Goal: Task Accomplishment & Management: Complete application form

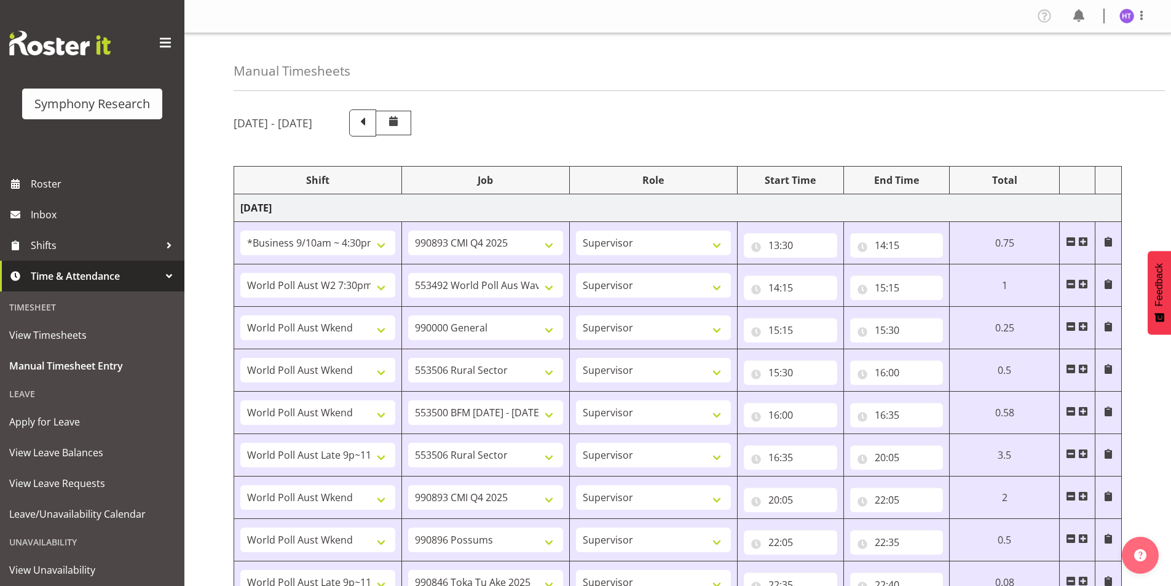
select select "26078"
select select "10575"
select select "45"
select select "56692"
select select "10499"
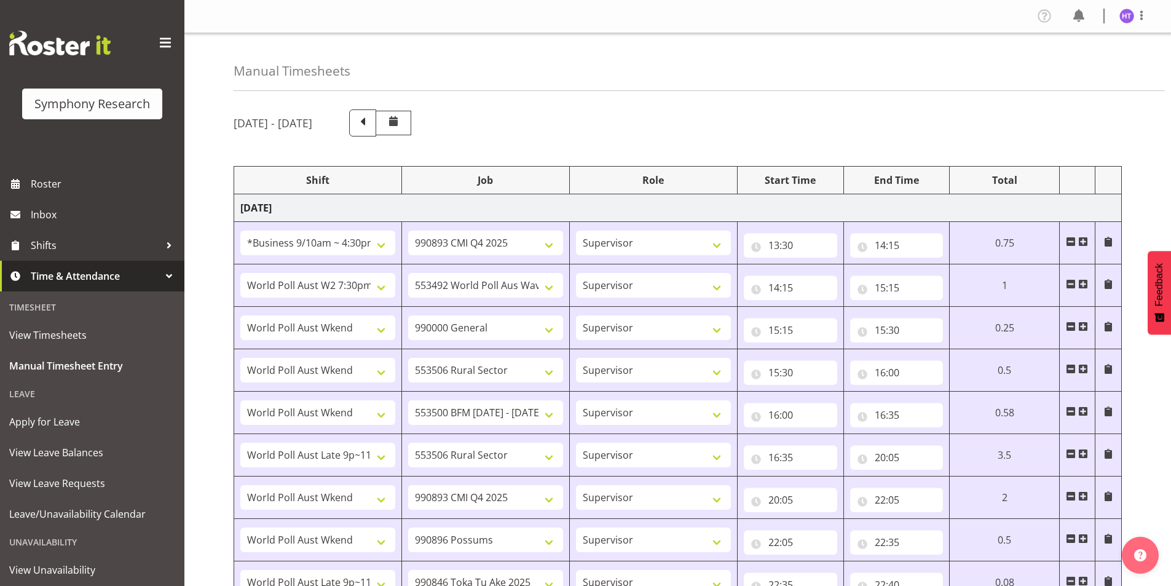
select select "45"
select select "11547"
select select "743"
select select "45"
select select "11547"
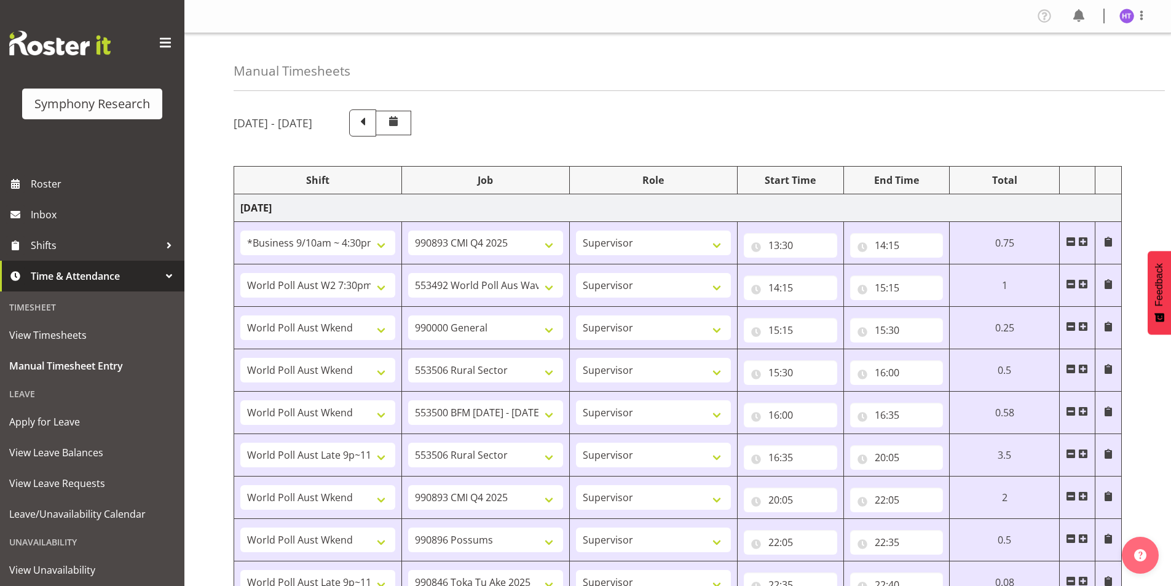
select select "10587"
select select "45"
select select "11547"
select select "10733"
select select "45"
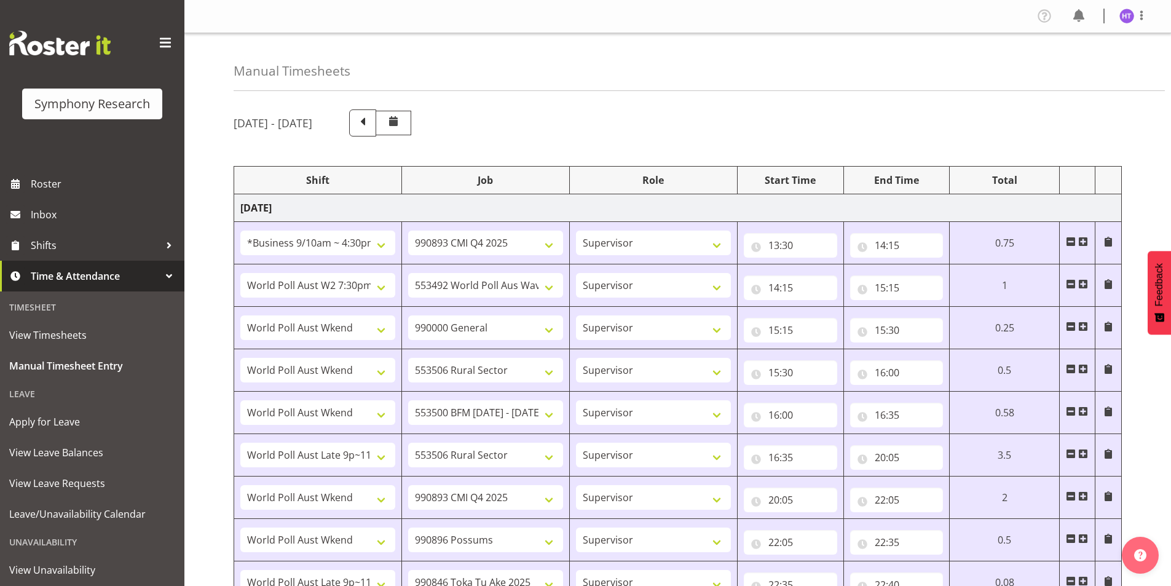
select select "57511"
select select "10587"
select select "45"
select select "11547"
select select "10575"
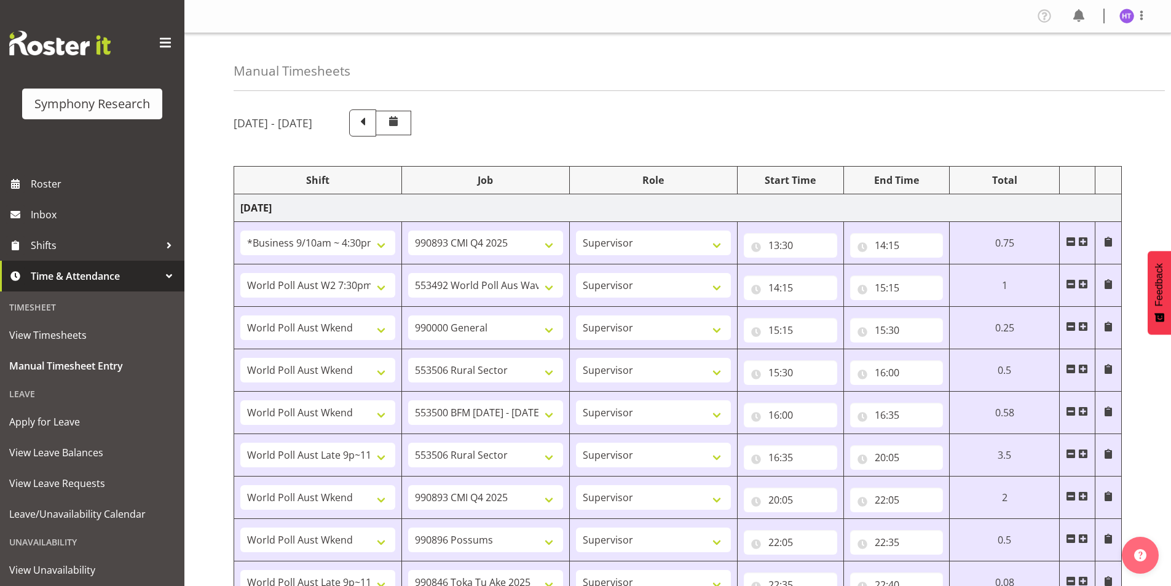
select select "45"
select select "11547"
select select "10633"
select select "45"
select select "57511"
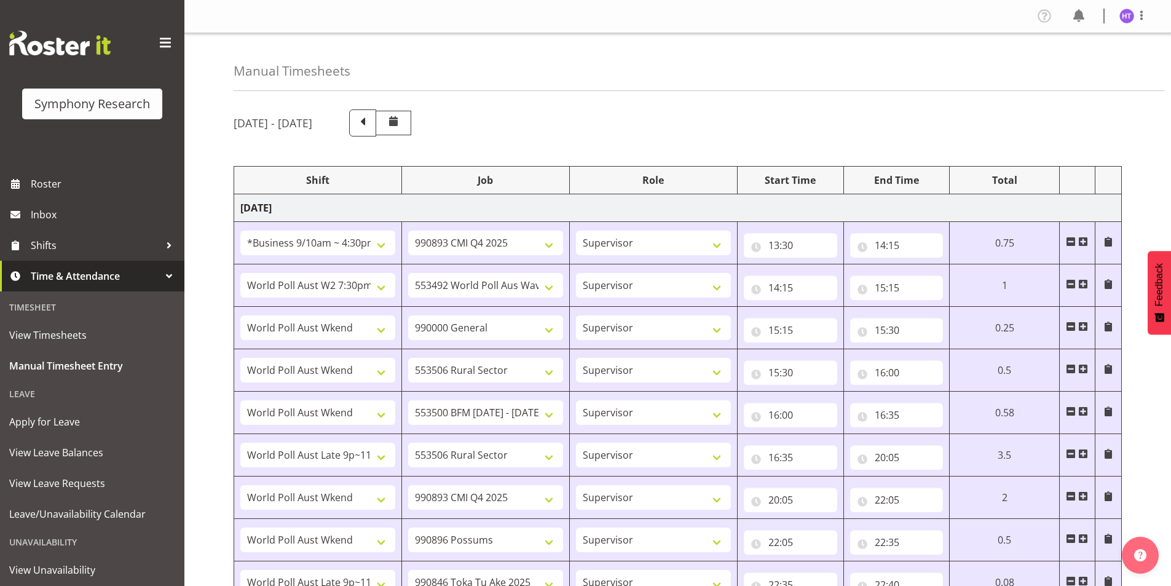
select select "9426"
select select "45"
select select "11547"
select select "743"
select select "45"
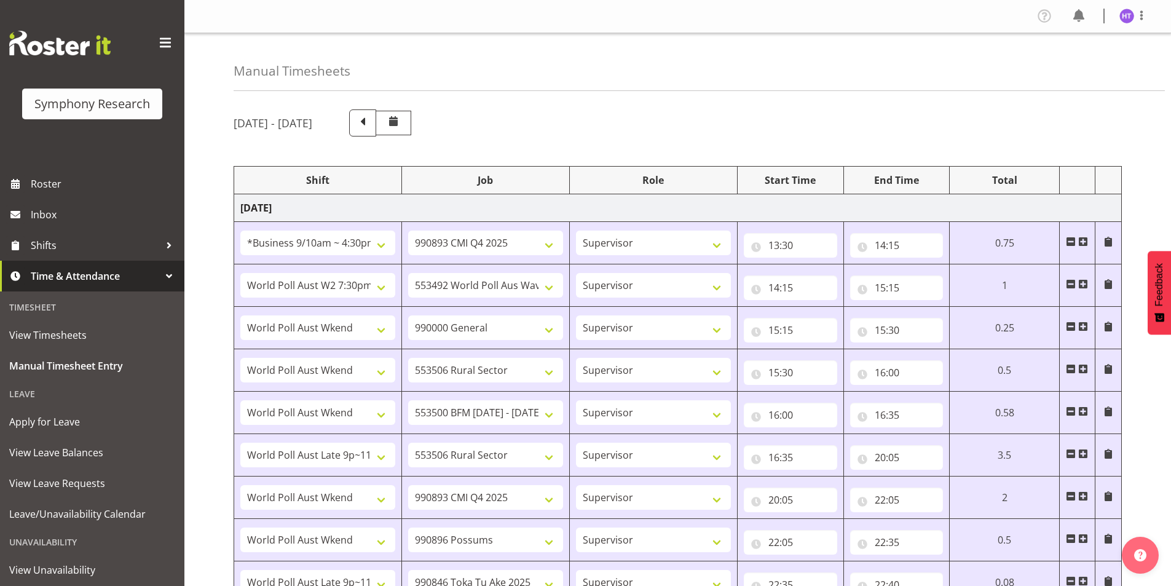
select select "26078"
select select "10587"
select select "45"
select select "26078"
select select "10499"
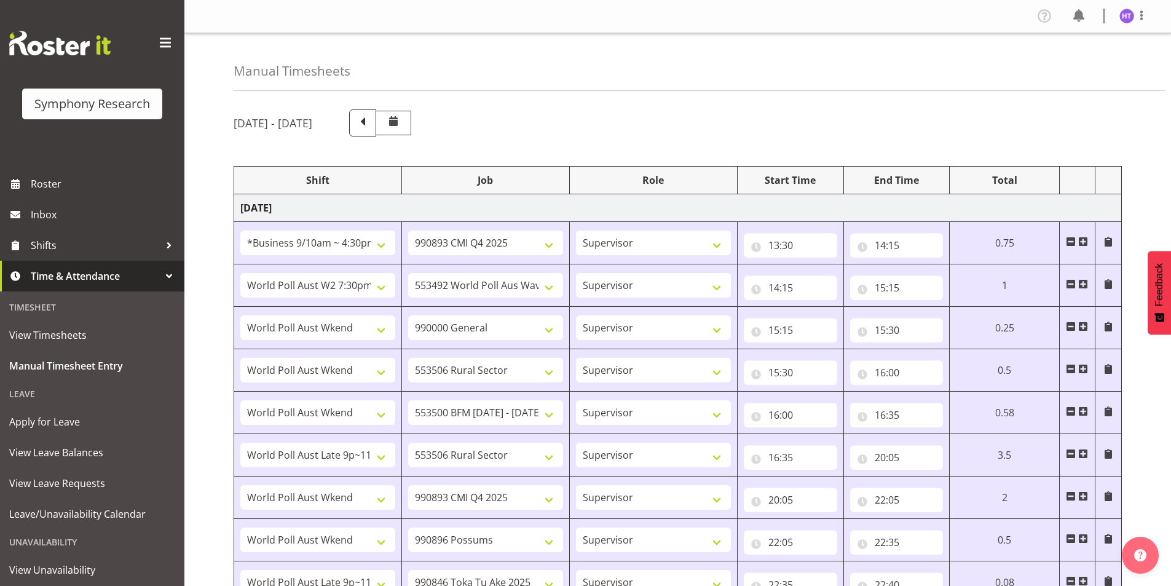
select select "45"
select select "81299"
select select "10731"
select select "45"
select select "11547"
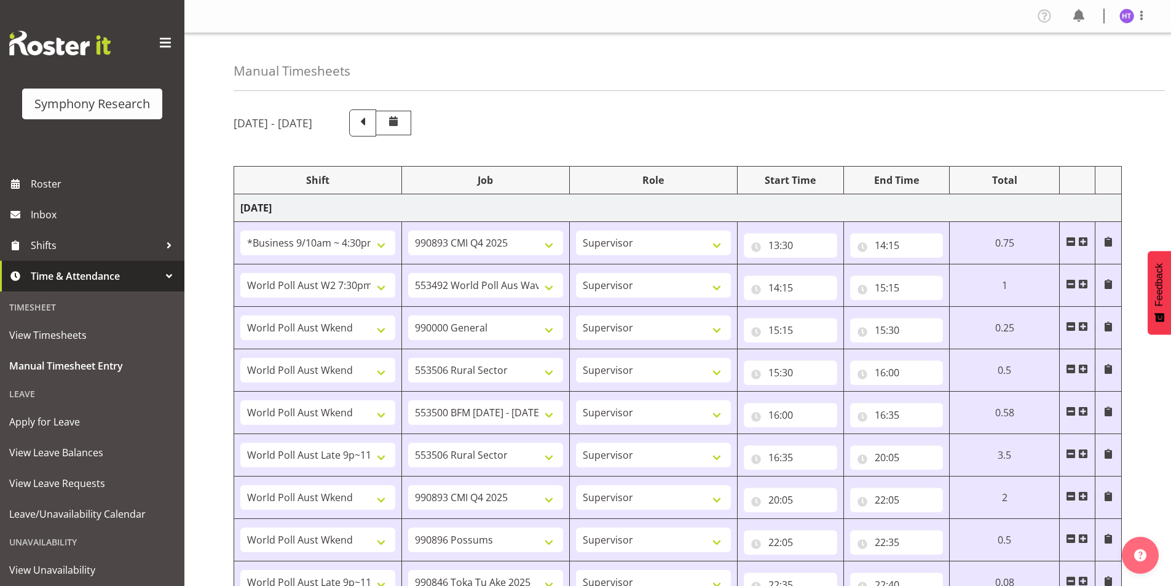
select select "10587"
select select "45"
select select "11547"
select select "10731"
select select "45"
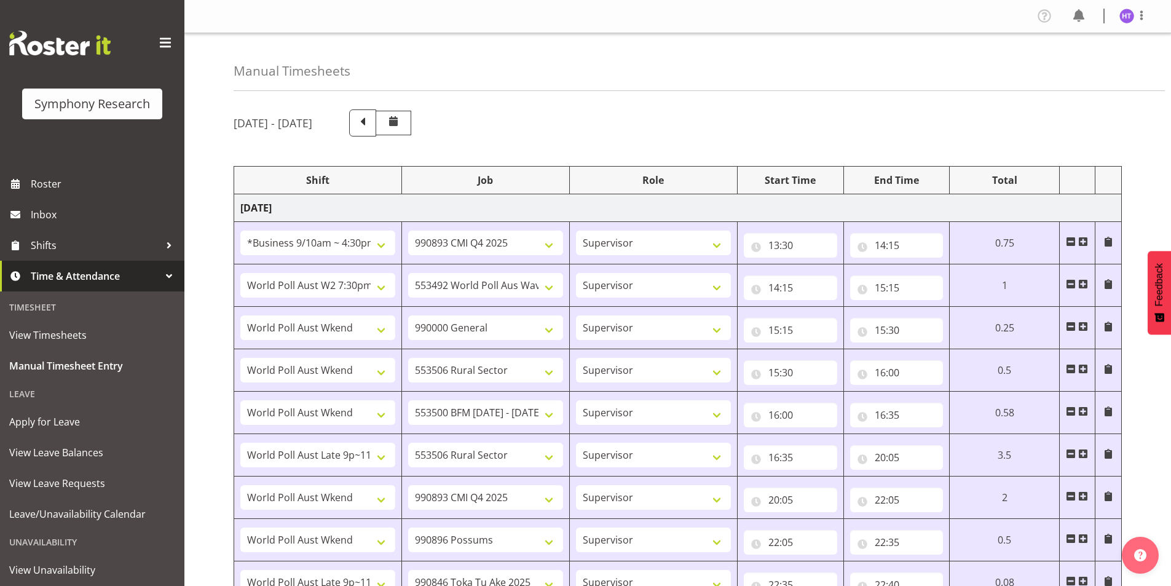
select select "11547"
select select "10587"
select select "45"
select select "11547"
select select "10527"
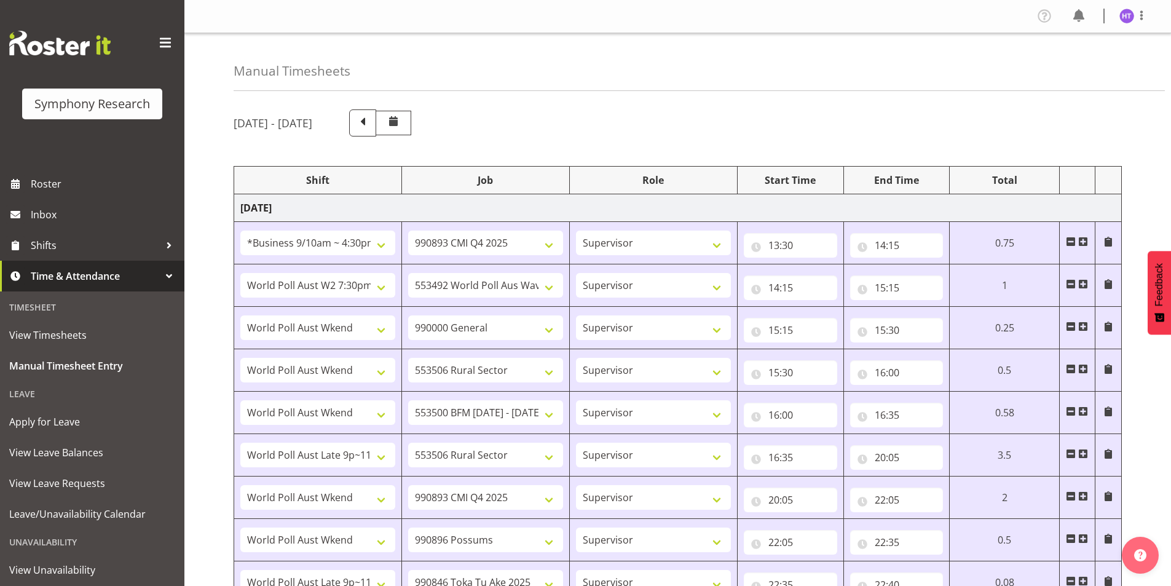
select select "45"
select select "11547"
select select "10575"
select select "45"
select select "11547"
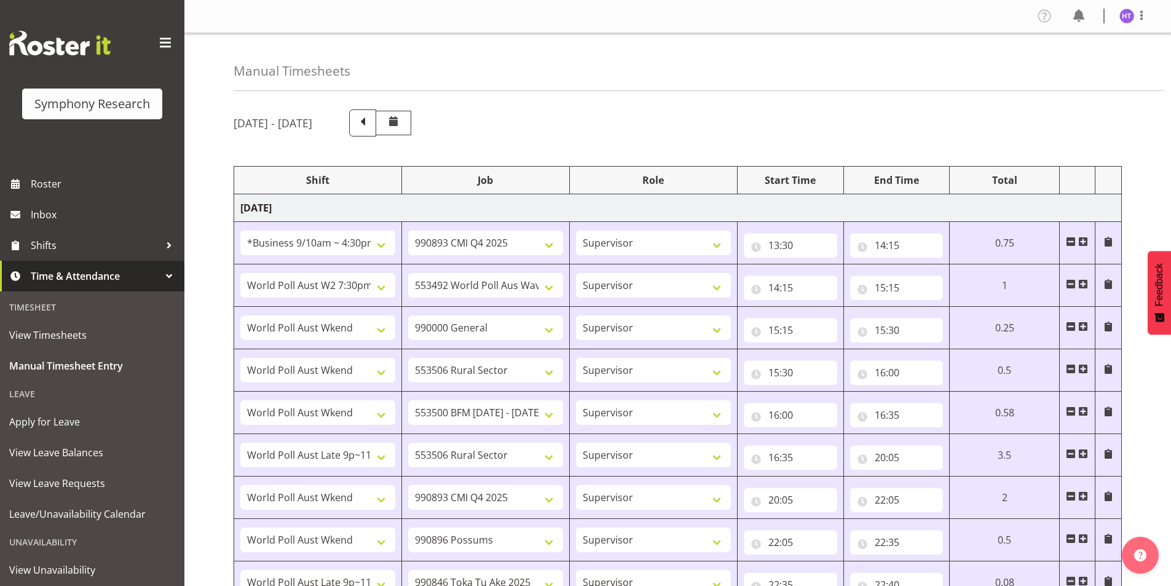
select select "10633"
select select "45"
select select "11547"
select select "743"
select select "45"
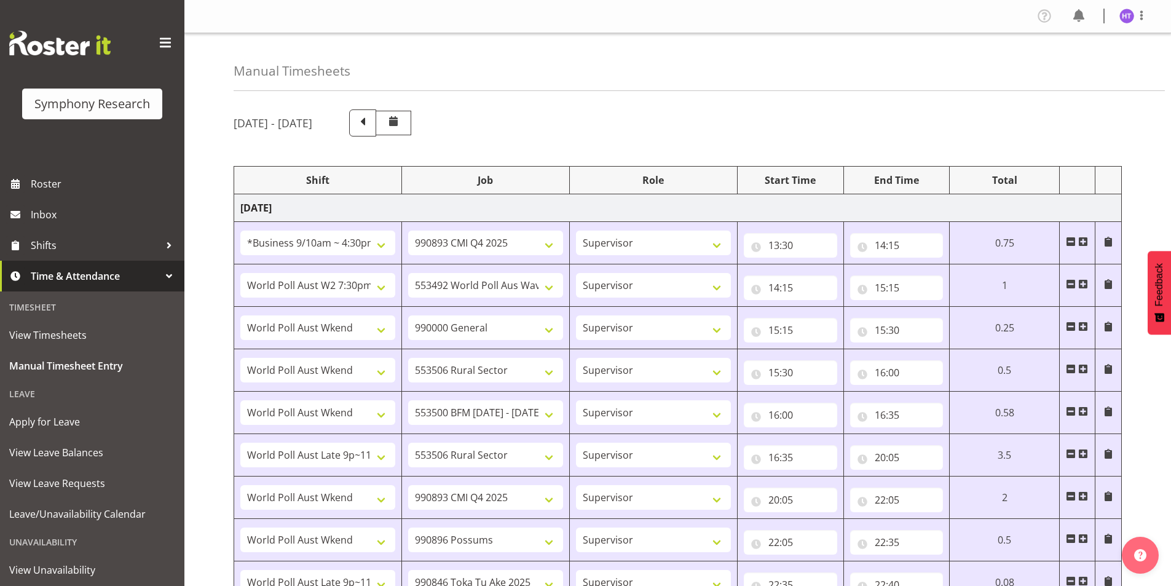
select select "11547"
select select "10527"
select select "45"
select select "11547"
select select "10575"
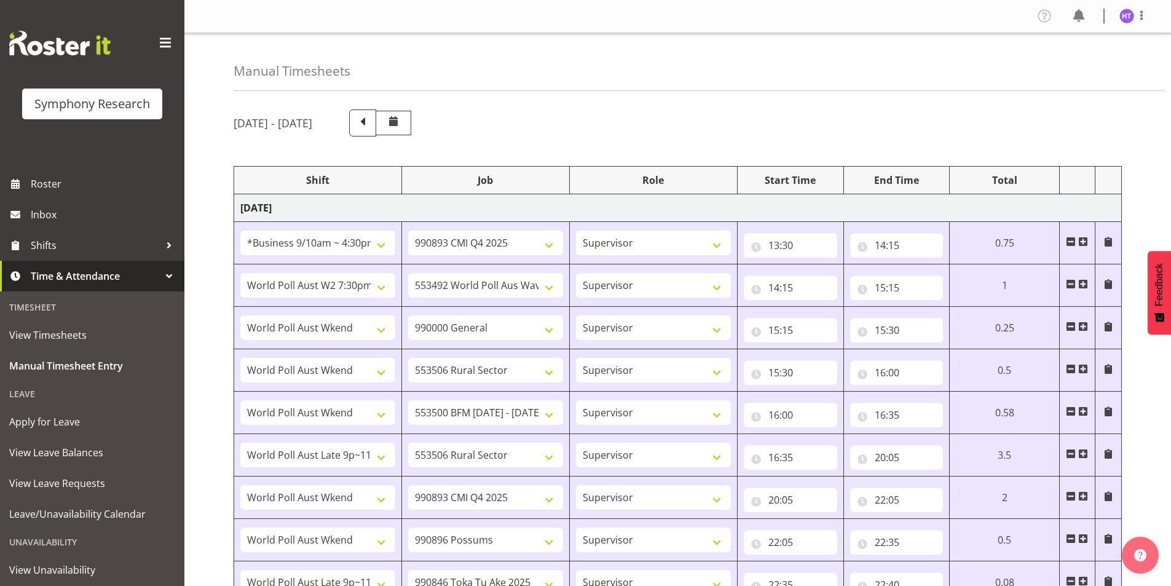
select select "45"
select select "13878"
select select "10499"
select select "45"
select select "11547"
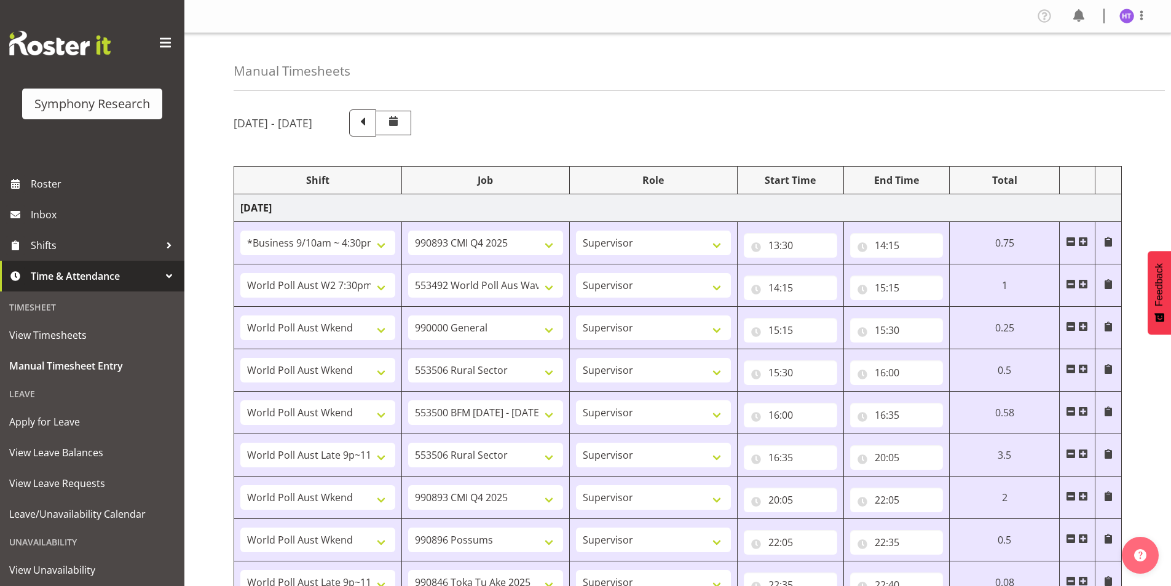
select select "10731"
select select "45"
select select "11547"
select select "10730"
select select "45"
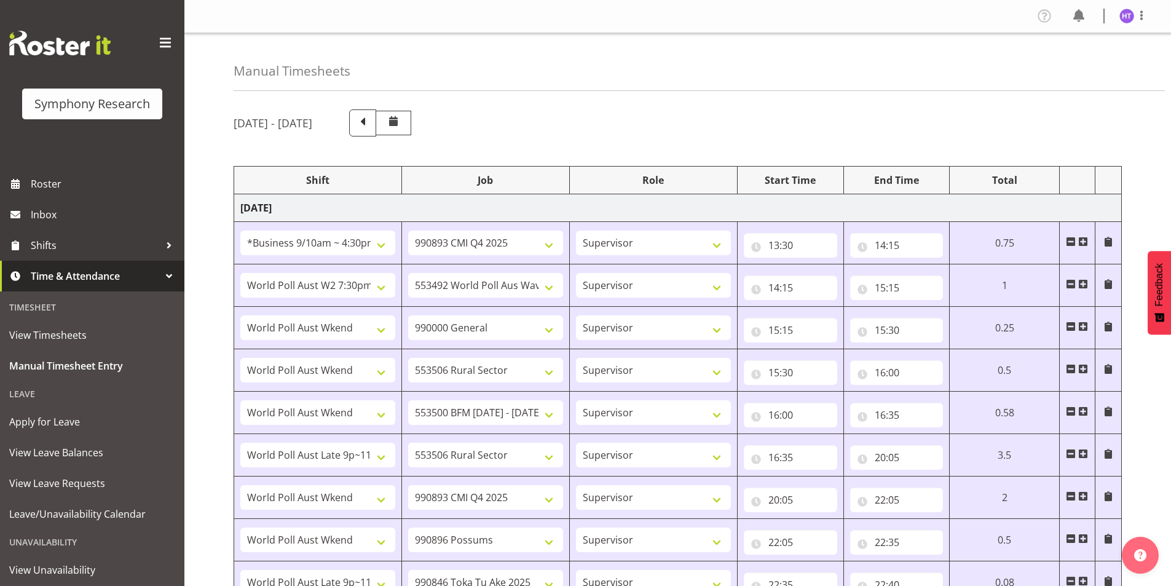
select select "11547"
select select "743"
select select "45"
select select "43777"
select select "10575"
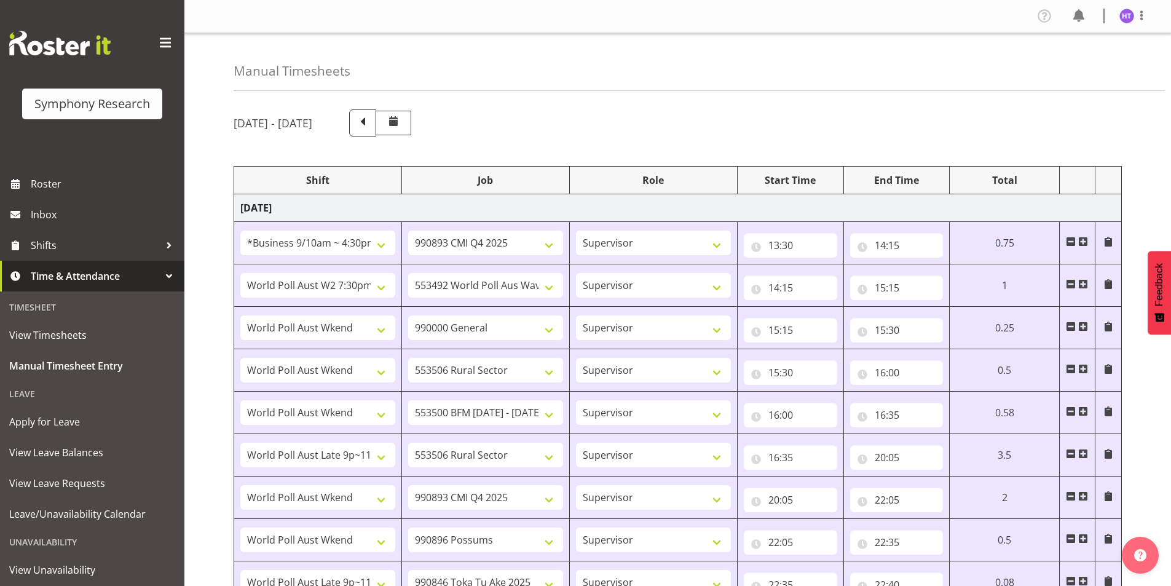
select select "45"
select select "56692"
select select "10499"
select select "45"
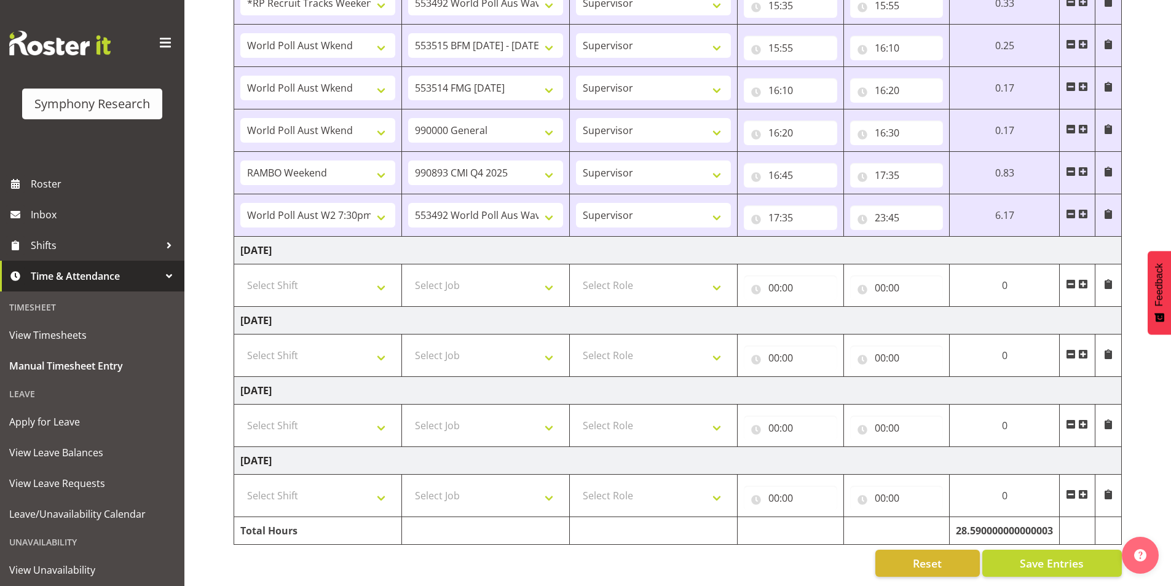
scroll to position [1238, 0]
click at [1084, 209] on span at bounding box center [1083, 214] width 10 height 10
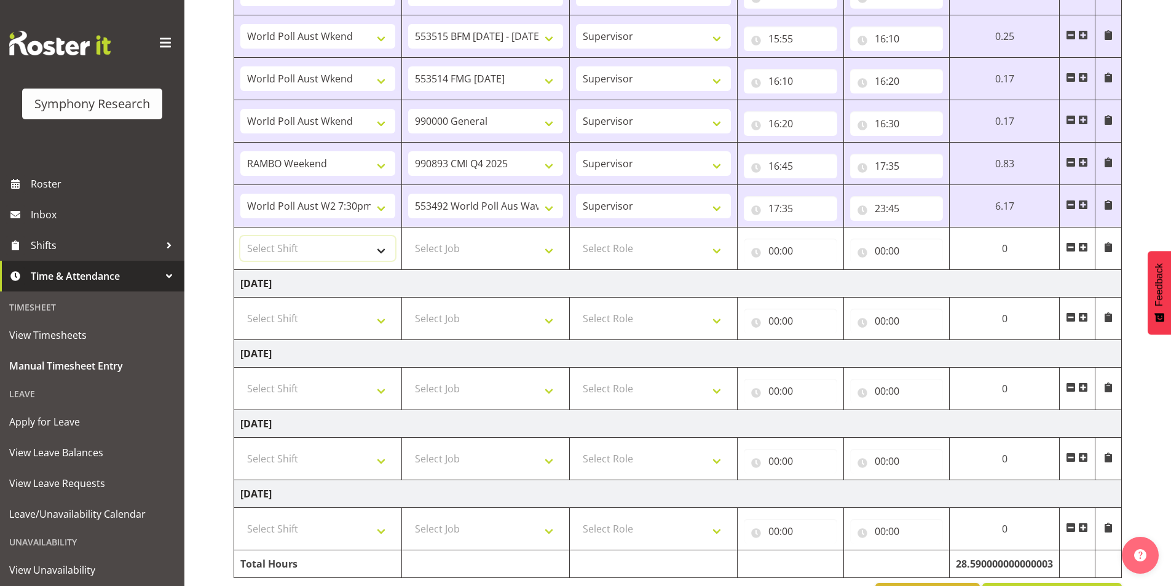
click at [276, 247] on select "Select Shift !!Weekend Residential (Roster IT Shift Label) *Business 9/10am ~ 4…" at bounding box center [317, 248] width 155 height 25
select select "81741"
click at [240, 236] on select "Select Shift !!Weekend Residential (Roster IT Shift Label) *Business 9/10am ~ 4…" at bounding box center [317, 248] width 155 height 25
click at [460, 248] on select "Select Job 550060 IF Admin 553492 World Poll Aus Wave 2 Main 2025 553493 World …" at bounding box center [485, 248] width 155 height 25
select select "10499"
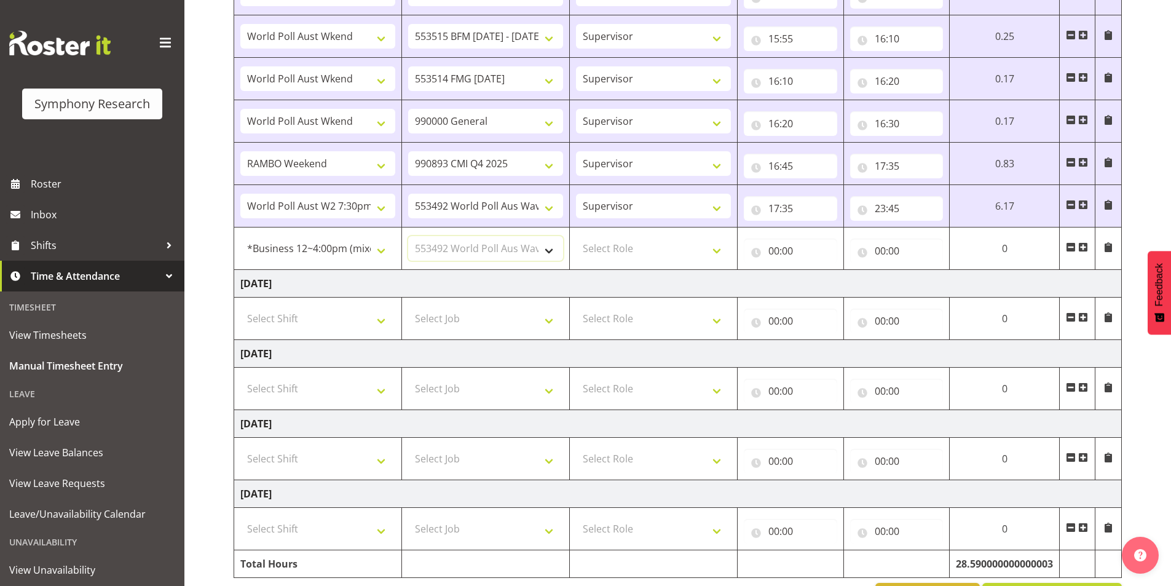
click at [408, 236] on select "Select Job 550060 IF Admin 553492 World Poll Aus Wave 2 Main 2025 553493 World …" at bounding box center [485, 248] width 155 height 25
click at [620, 239] on select "Select Role Interviewing Briefing Supervisor" at bounding box center [653, 248] width 155 height 25
select select "45"
click at [576, 236] on select "Select Role Interviewing Briefing Supervisor" at bounding box center [653, 248] width 155 height 25
click at [776, 250] on input "00:00" at bounding box center [790, 251] width 93 height 25
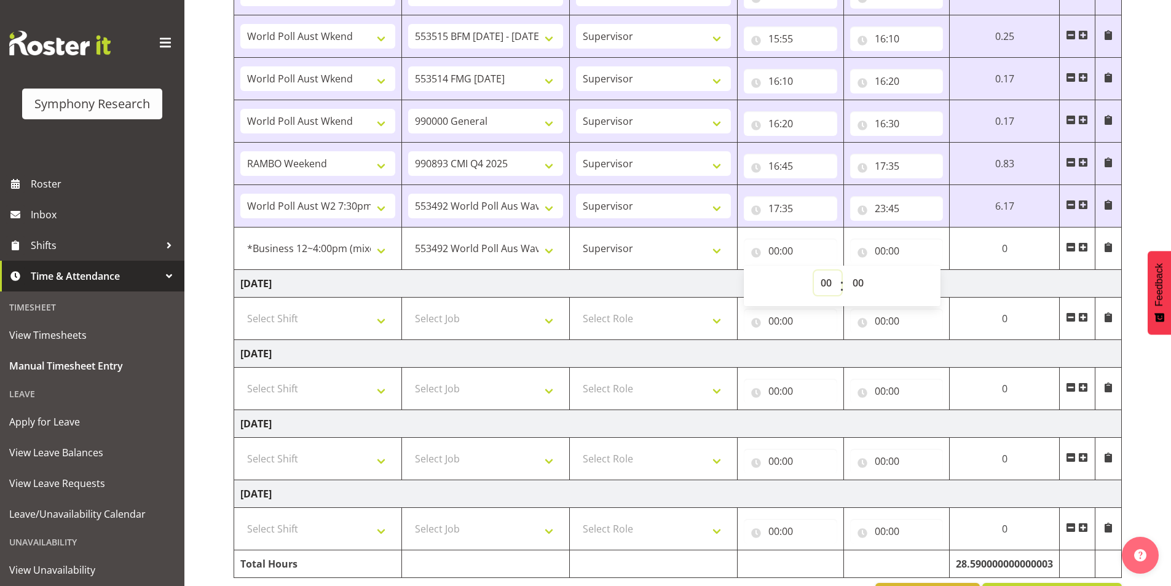
click at [829, 288] on select "00 01 02 03 04 05 06 07 08 09 10 11 12 13 14 15 16 17 18 19 20 21 22 23" at bounding box center [828, 282] width 28 height 25
select select "23"
click at [814, 270] on select "00 01 02 03 04 05 06 07 08 09 10 11 12 13 14 15 16 17 18 19 20 21 22 23" at bounding box center [828, 282] width 28 height 25
type input "23:00"
click at [863, 281] on select "00 01 02 03 04 05 06 07 08 09 10 11 12 13 14 15 16 17 18 19 20 21 22 23 24 25 2…" at bounding box center [860, 282] width 28 height 25
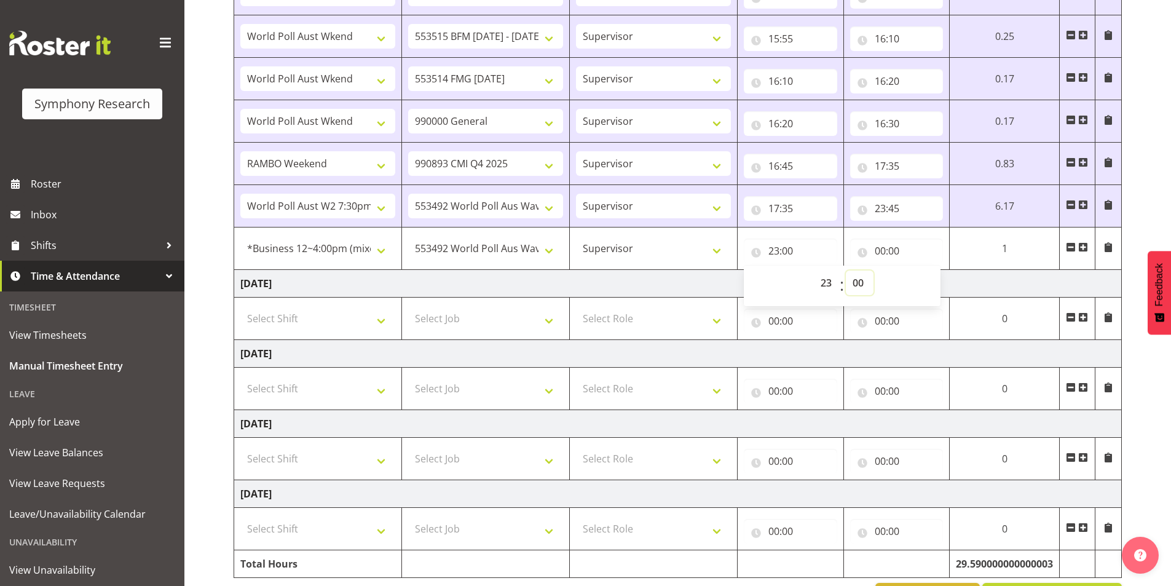
select select "55"
click at [874, 270] on select "00 01 02 03 04 05 06 07 08 09 10 11 12 13 14 15 16 17 18 19 20 21 22 23 24 25 2…" at bounding box center [860, 282] width 28 height 25
type input "23:55"
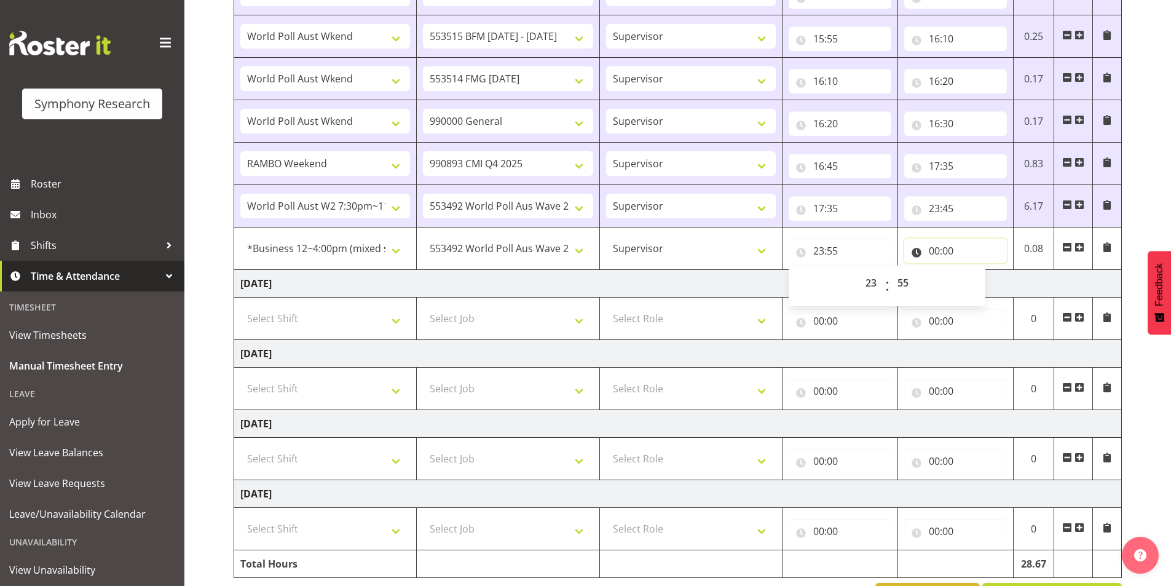
click at [933, 251] on input "00:00" at bounding box center [955, 251] width 103 height 25
click at [1017, 283] on select "00 01 02 03 04 05 06 07 08 09 10 11 12 13 14 15 16 17 18 19 20 21 22 23 24 25 2…" at bounding box center [1020, 282] width 28 height 25
select select "30"
click at [1006, 270] on select "00 01 02 03 04 05 06 07 08 09 10 11 12 13 14 15 16 17 18 19 20 21 22 23 24 25 2…" at bounding box center [1020, 282] width 28 height 25
type input "00:30"
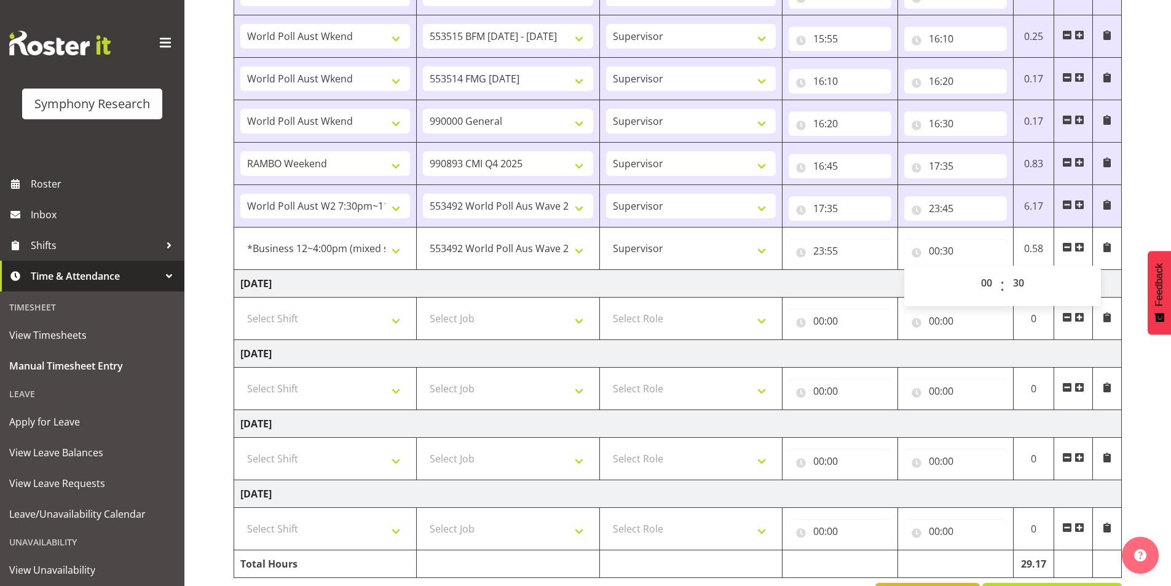
click at [953, 256] on input "00:30" at bounding box center [955, 251] width 103 height 25
click at [1017, 282] on select "00 01 02 03 04 05 06 07 08 09 10 11 12 13 14 15 16 17 18 19 20 21 22 23 24 25 2…" at bounding box center [1020, 282] width 28 height 25
select select "35"
click at [1006, 270] on select "00 01 02 03 04 05 06 07 08 09 10 11 12 13 14 15 16 17 18 19 20 21 22 23 24 25 2…" at bounding box center [1020, 282] width 28 height 25
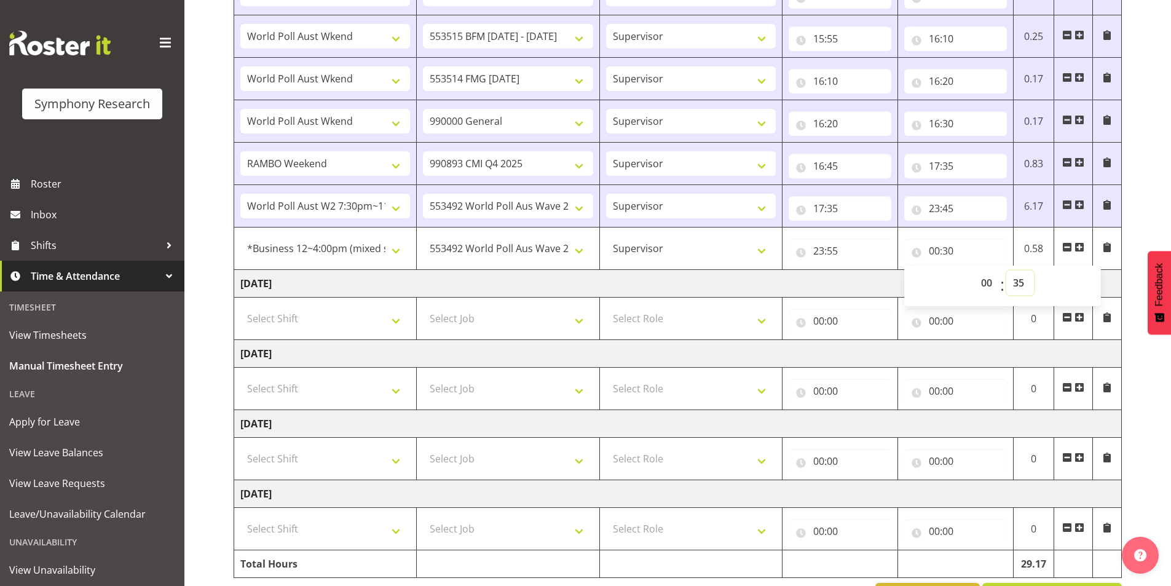
type input "00:35"
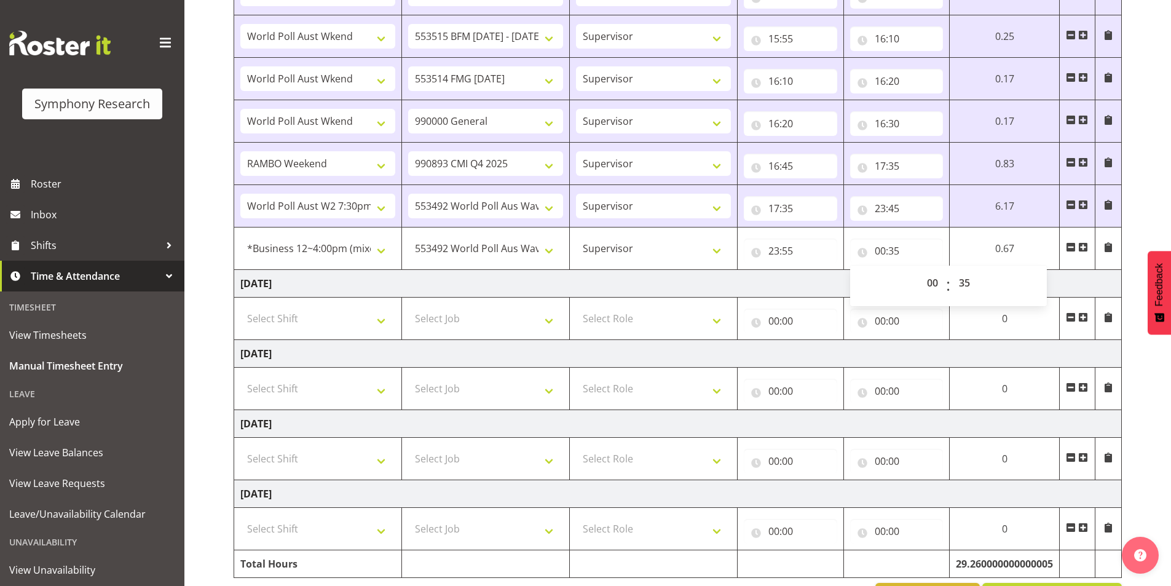
click at [1081, 243] on span at bounding box center [1083, 247] width 10 height 10
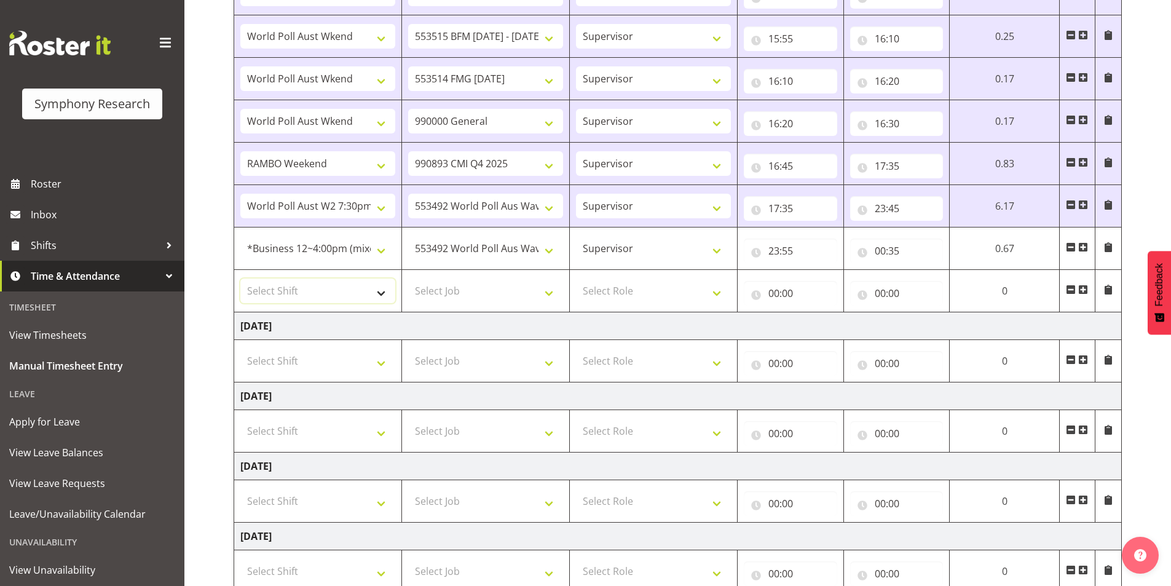
click at [258, 300] on select "Select Shift !!Weekend Residential (Roster IT Shift Label) *Business 9/10am ~ 4…" at bounding box center [317, 290] width 155 height 25
select select "56692"
click at [240, 278] on select "Select Shift !!Weekend Residential (Roster IT Shift Label) *Business 9/10am ~ 4…" at bounding box center [317, 290] width 155 height 25
click at [461, 284] on select "Select Job 550060 IF Admin 553492 World Poll Aus Wave 2 Main 2025 553493 World …" at bounding box center [485, 290] width 155 height 25
select select "743"
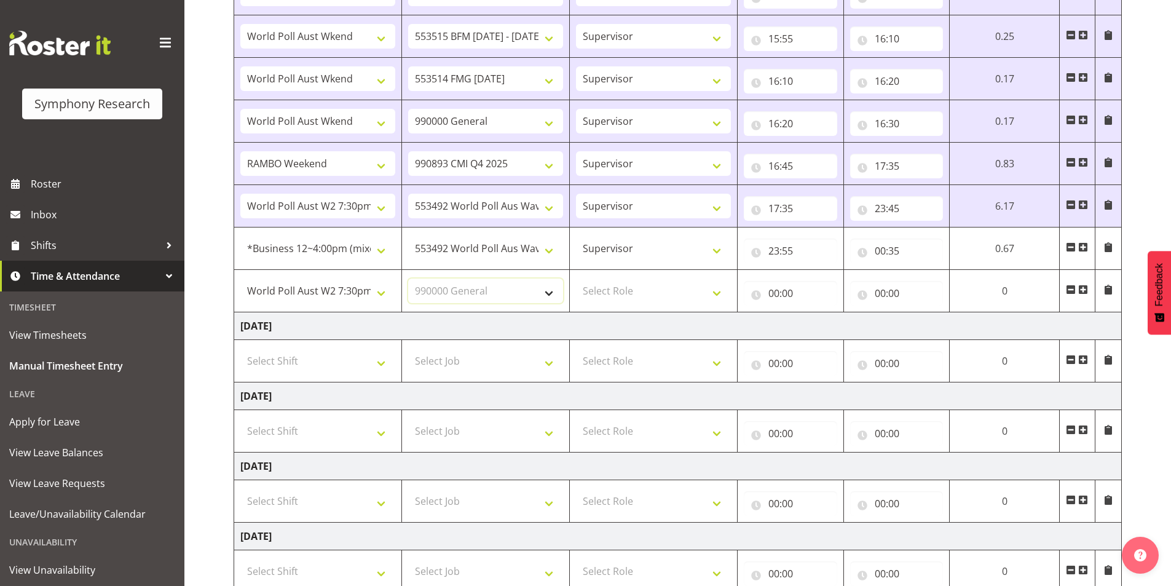
click at [408, 278] on select "Select Job 550060 IF Admin 553492 World Poll Aus Wave 2 Main 2025 553493 World …" at bounding box center [485, 290] width 155 height 25
click at [617, 277] on td "Select Role Interviewing Briefing Supervisor" at bounding box center [653, 291] width 168 height 42
click at [618, 291] on select "Select Role Interviewing Briefing Supervisor" at bounding box center [653, 290] width 155 height 25
select select "45"
click at [576, 278] on select "Select Role Interviewing Briefing Supervisor" at bounding box center [653, 290] width 155 height 25
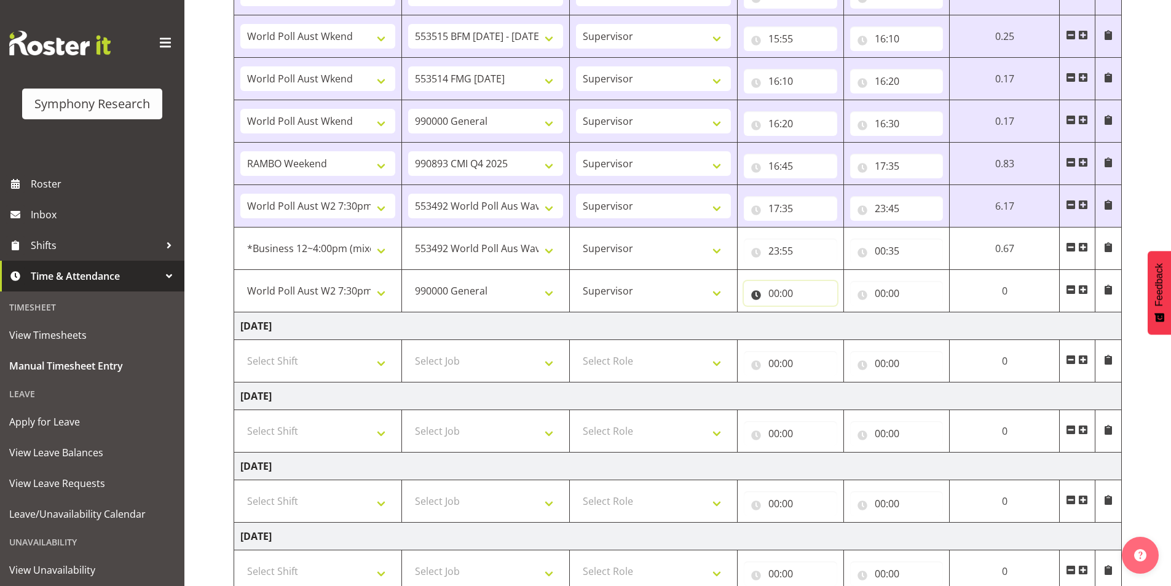
click at [780, 297] on input "00:00" at bounding box center [790, 293] width 93 height 25
click at [819, 328] on select "00 01 02 03 04 05 06 07 08 09 10 11 12 13 14 15 16 17 18 19 20 21 22 23" at bounding box center [828, 325] width 28 height 25
click at [854, 329] on select "00 01 02 03 04 05 06 07 08 09 10 11 12 13 14 15 16 17 18 19 20 21 22 23 24 25 2…" at bounding box center [860, 325] width 28 height 25
select select "45"
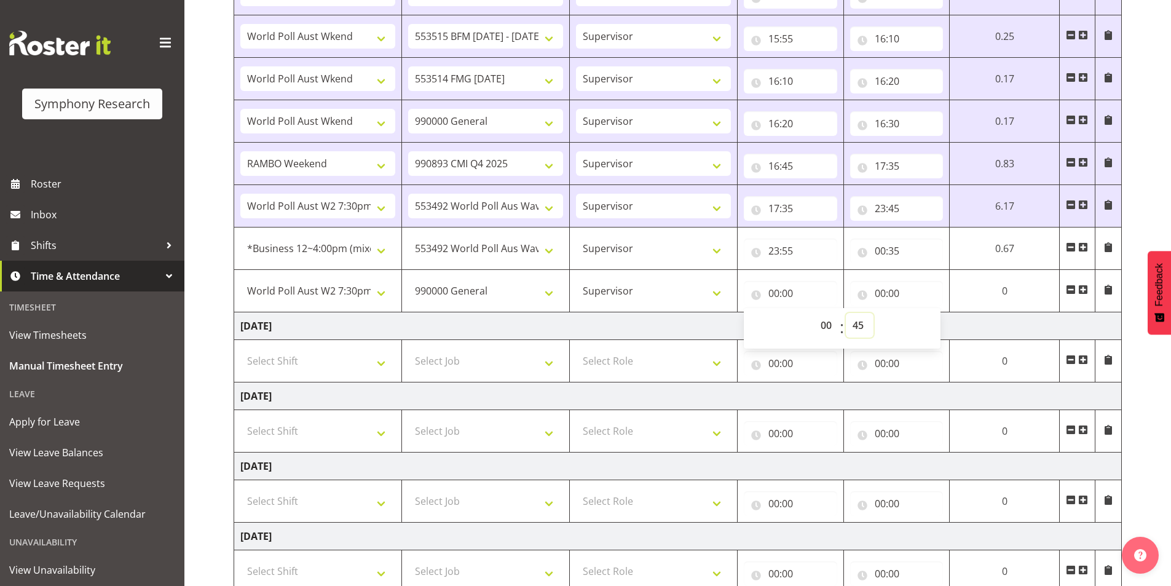
click at [846, 313] on select "00 01 02 03 04 05 06 07 08 09 10 11 12 13 14 15 16 17 18 19 20 21 22 23 24 25 2…" at bounding box center [860, 325] width 28 height 25
type input "00:45"
click at [884, 290] on input "00:00" at bounding box center [896, 293] width 93 height 25
click at [929, 323] on select "00 01 02 03 04 05 06 07 08 09 10 11 12 13 14 15 16 17 18 19 20 21 22 23" at bounding box center [934, 325] width 28 height 25
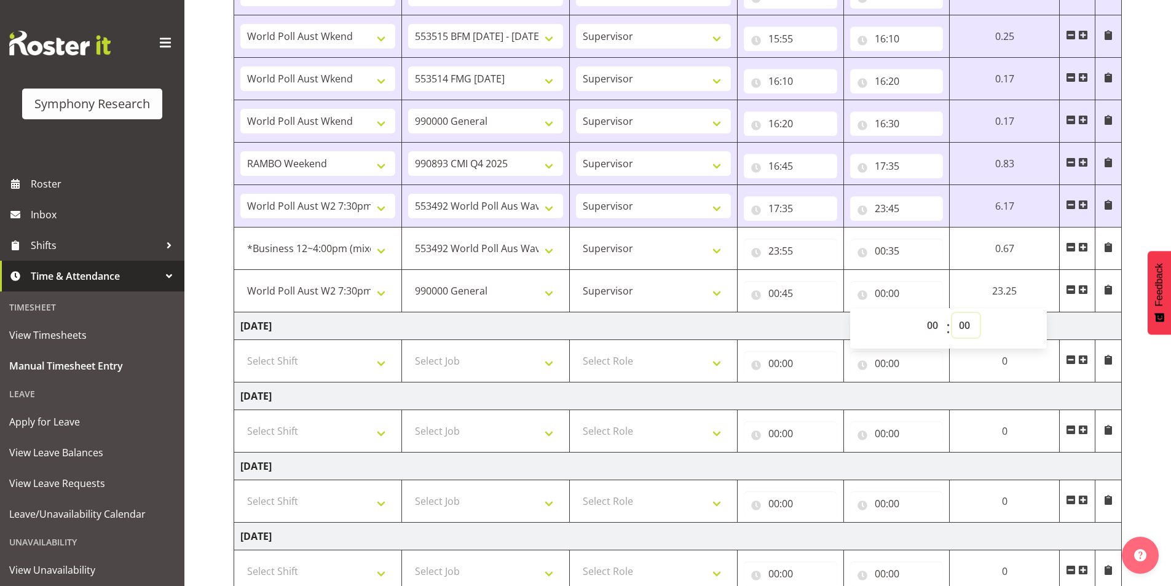
click at [963, 328] on select "00 01 02 03 04 05 06 07 08 09 10 11 12 13 14 15 16 17 18 19 20 21 22 23 24 25 2…" at bounding box center [966, 325] width 28 height 25
click at [880, 298] on input "00:00" at bounding box center [896, 293] width 93 height 25
click at [881, 301] on input "00:00" at bounding box center [896, 293] width 93 height 25
click at [926, 322] on select "00 01 02 03 04 05 06 07 08 09 10 11 12 13 14 15 16 17 18 19 20 21 22 23" at bounding box center [934, 325] width 28 height 25
select select "1"
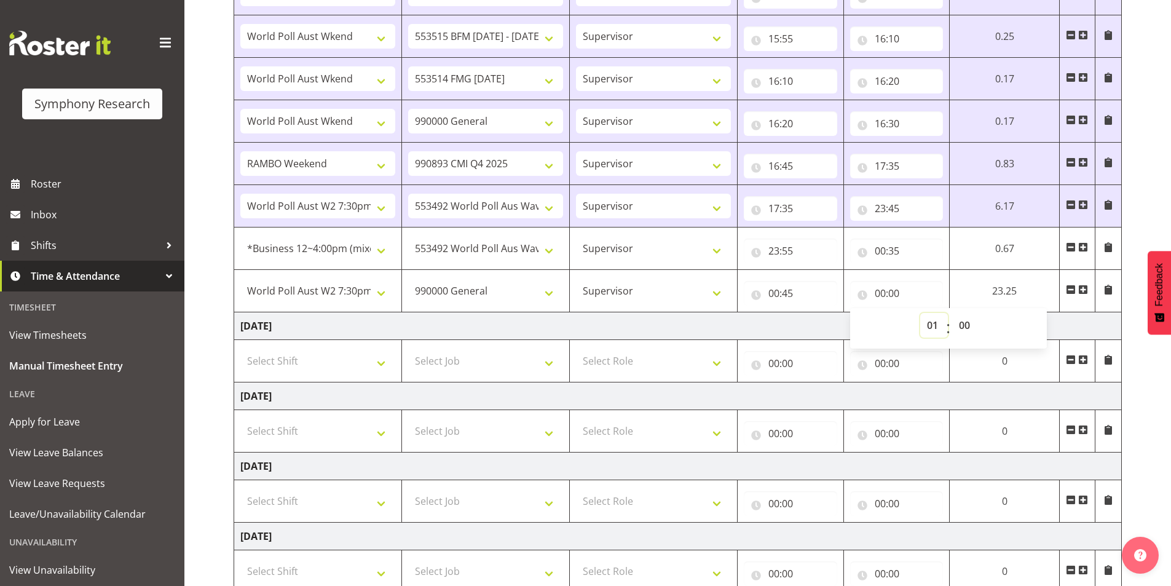
click at [920, 313] on select "00 01 02 03 04 05 06 07 08 09 10 11 12 13 14 15 16 17 18 19 20 21 22 23" at bounding box center [934, 325] width 28 height 25
type input "01:00"
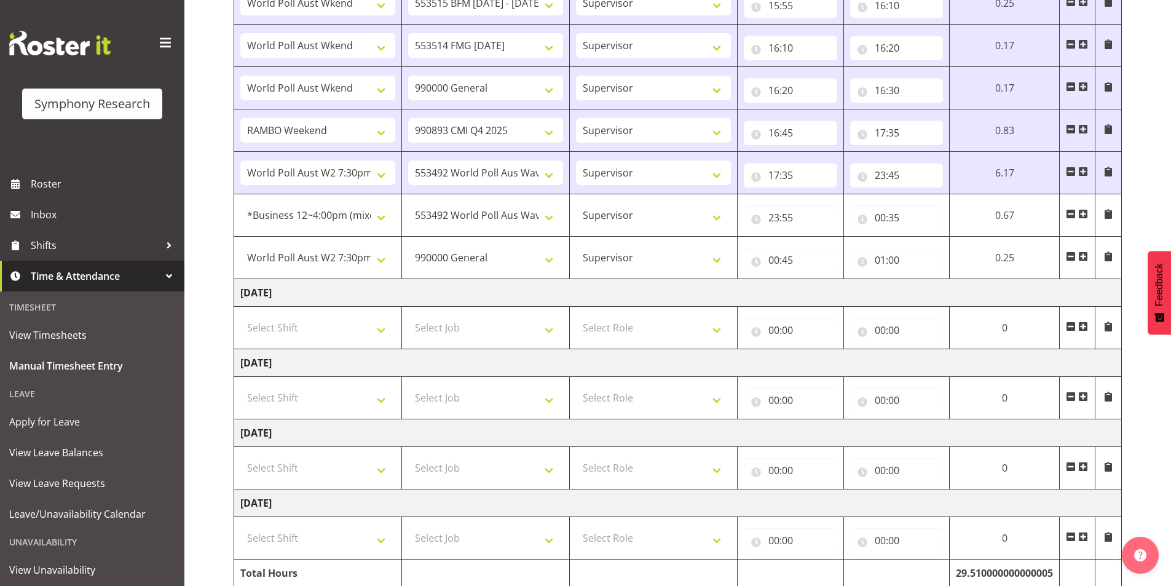
scroll to position [1322, 0]
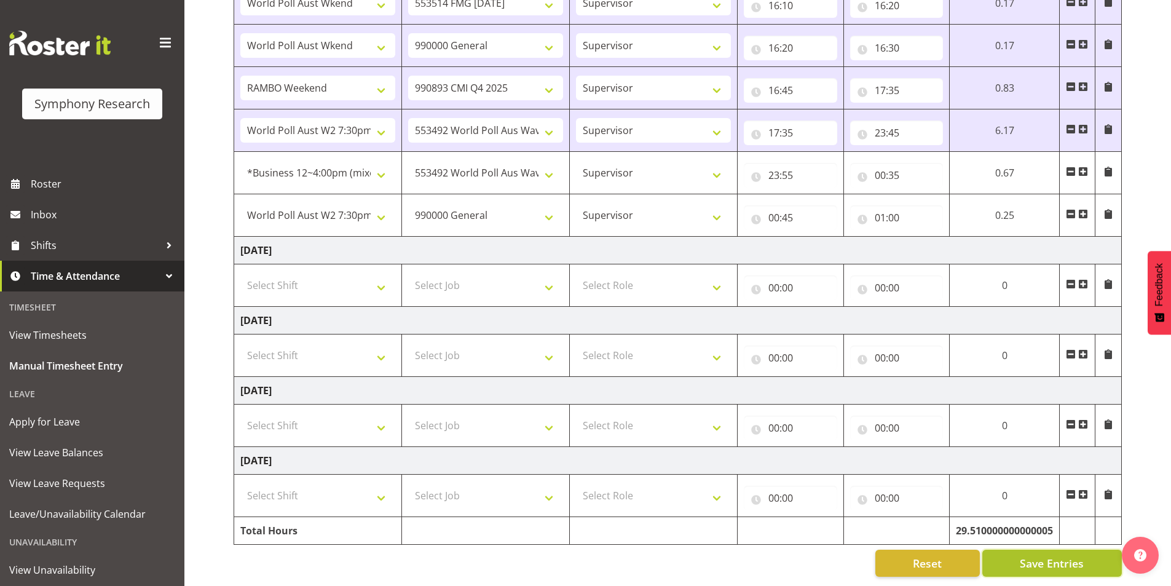
click at [1035, 550] on button "Save Entries" at bounding box center [1052, 563] width 140 height 27
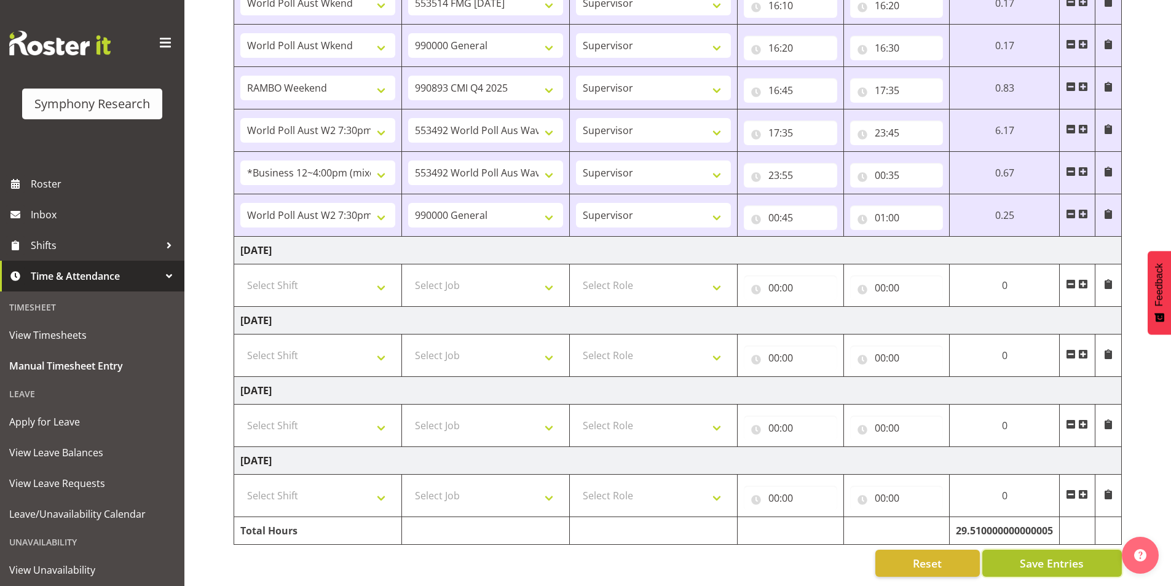
click at [1031, 563] on button "Save Entries" at bounding box center [1052, 563] width 140 height 27
